Goal: Transaction & Acquisition: Purchase product/service

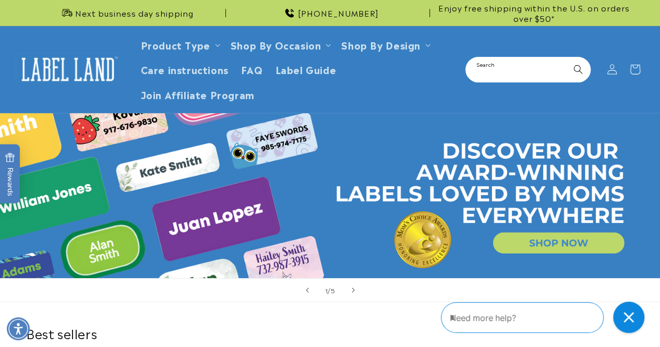
click at [503, 67] on input "Search" at bounding box center [527, 69] width 123 height 23
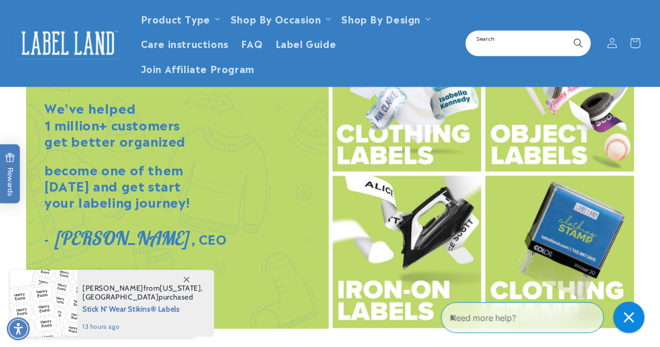
scroll to position [1072, 0]
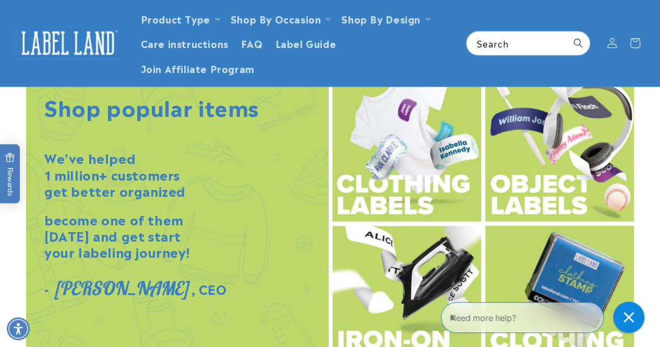
click at [397, 327] on img at bounding box center [406, 302] width 149 height 152
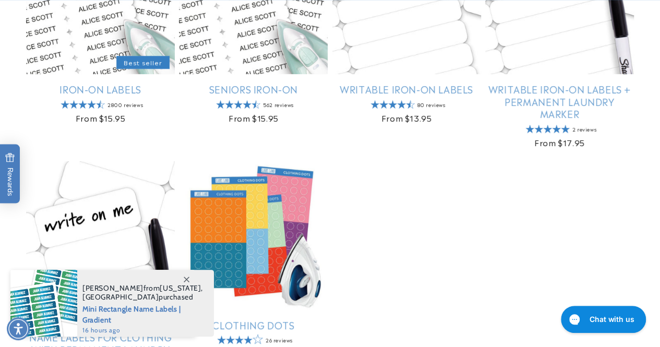
scroll to position [289, 0]
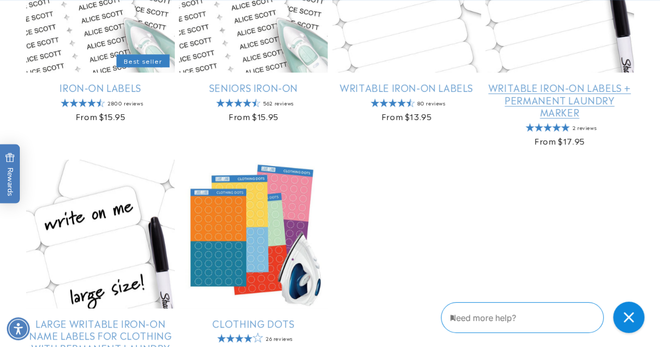
click at [538, 99] on link "Writable Iron-On Labels + Permanent Laundry Marker" at bounding box center [559, 99] width 149 height 37
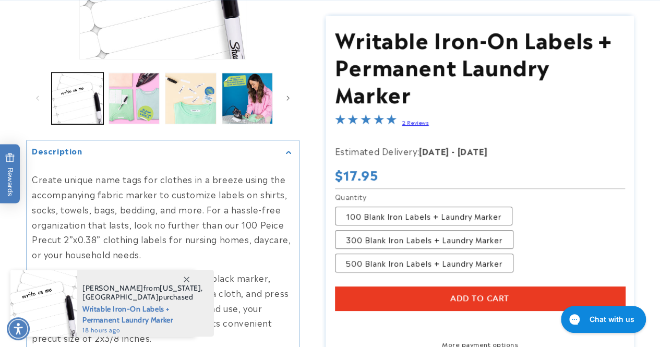
scroll to position [261, 0]
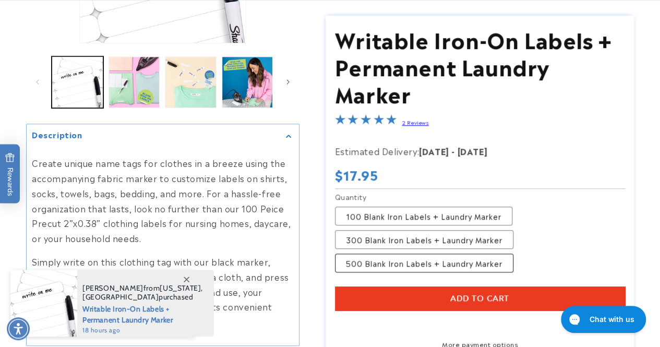
click at [489, 260] on label "500 Blank Iron Labels + Laundry Marker Variant sold out or unavailable" at bounding box center [424, 263] width 178 height 19
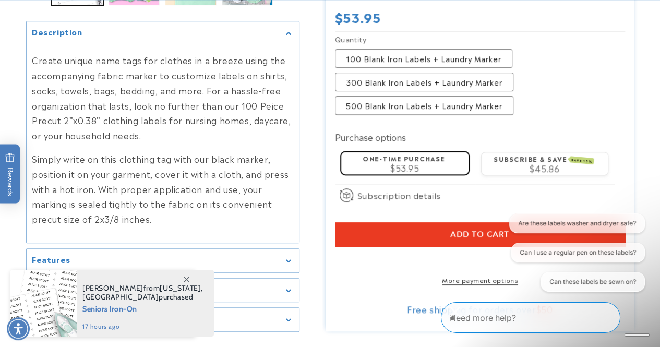
scroll to position [365, 0]
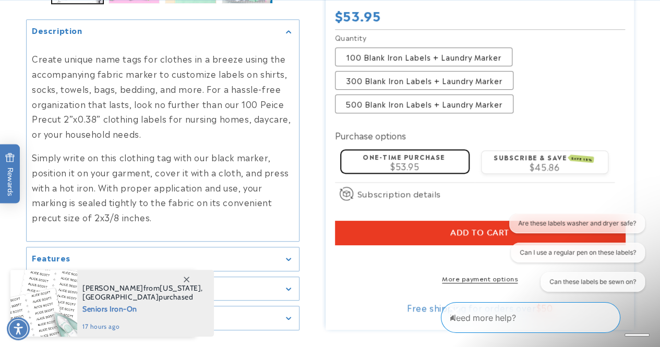
click at [368, 221] on button "Add to cart" at bounding box center [480, 233] width 290 height 24
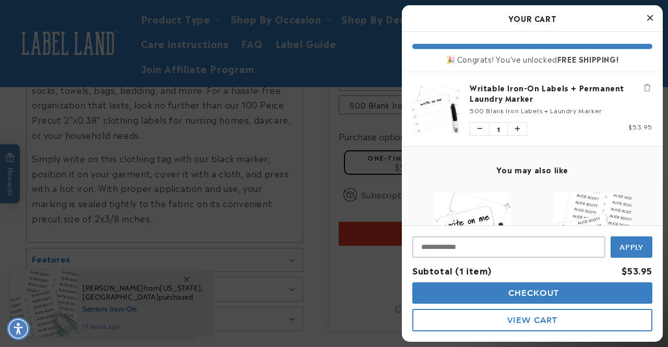
click at [352, 218] on div at bounding box center [334, 173] width 668 height 347
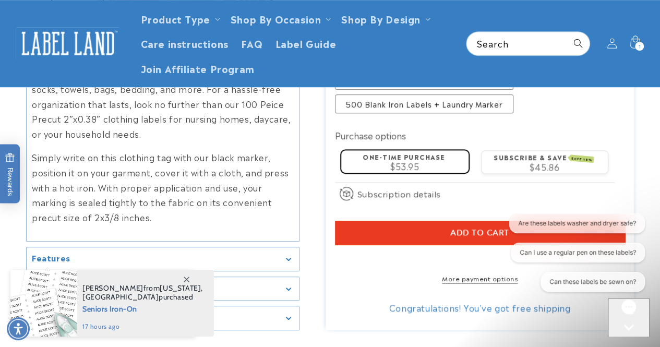
click at [379, 221] on button "Add to cart" at bounding box center [480, 233] width 290 height 24
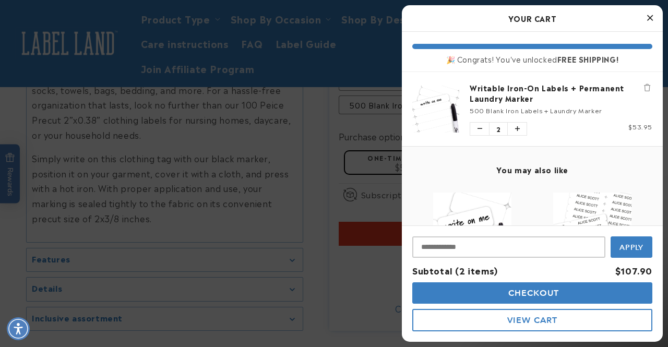
click at [330, 186] on div at bounding box center [334, 173] width 668 height 347
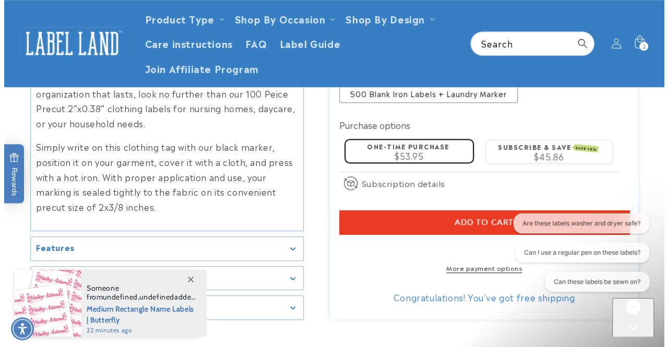
scroll to position [374, 0]
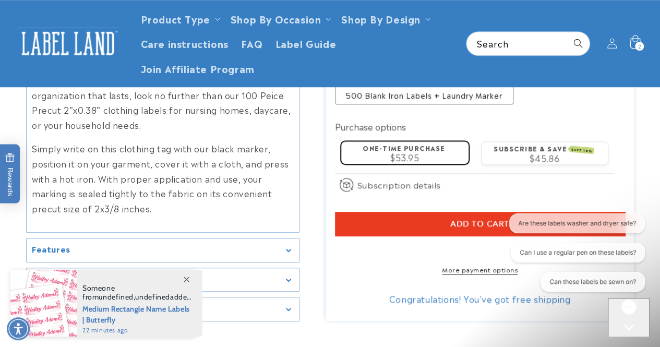
click at [633, 41] on icon at bounding box center [634, 43] width 25 height 25
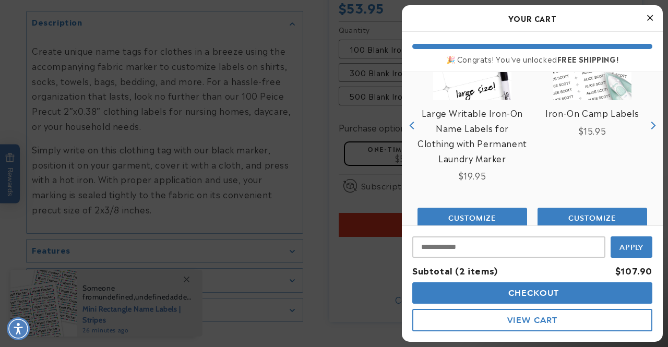
scroll to position [193, 0]
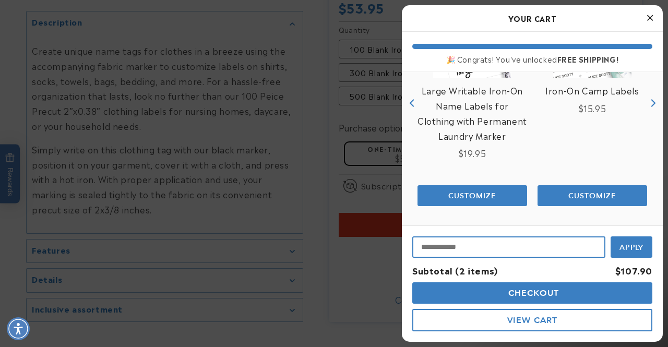
click at [510, 246] on input "Input Discount" at bounding box center [508, 246] width 193 height 21
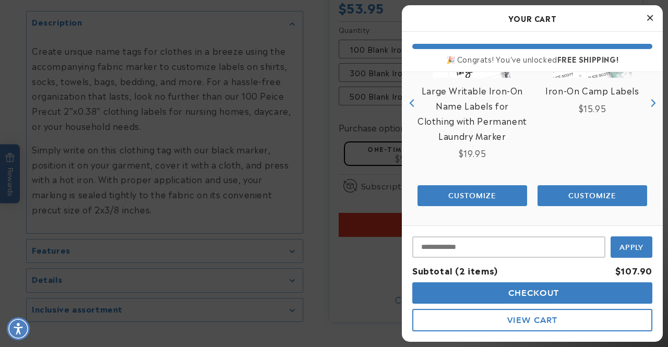
click at [519, 293] on span "Checkout" at bounding box center [533, 293] width 54 height 10
